Goal: Information Seeking & Learning: Find contact information

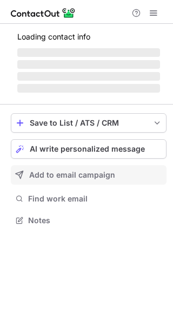
scroll to position [210, 173]
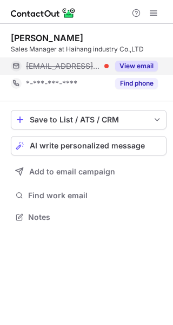
click at [141, 67] on button "View email" at bounding box center [136, 66] width 43 height 11
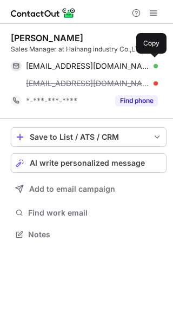
scroll to position [227, 173]
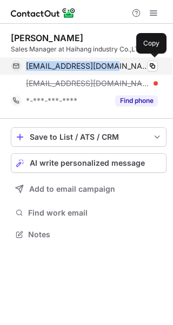
drag, startPoint x: 113, startPoint y: 66, endPoint x: 14, endPoint y: 66, distance: 98.6
click at [14, 66] on div "[EMAIL_ADDRESS][DOMAIN_NAME] Verified Copy" at bounding box center [84, 65] width 147 height 17
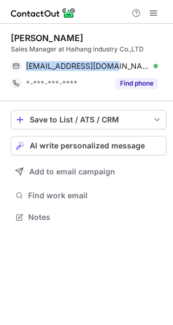
scroll to position [210, 173]
copy div "[EMAIL_ADDRESS][DOMAIN_NAME]"
